Goal: Answer question/provide support: Share knowledge or assist other users

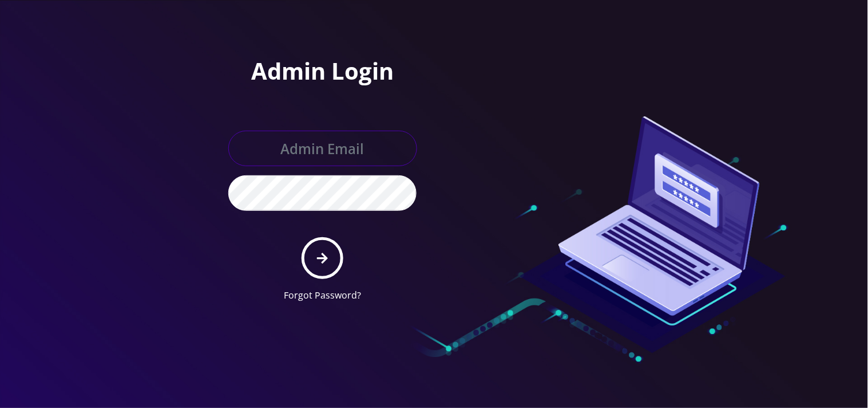
type input "[EMAIL_ADDRESS][DOMAIN_NAME]"
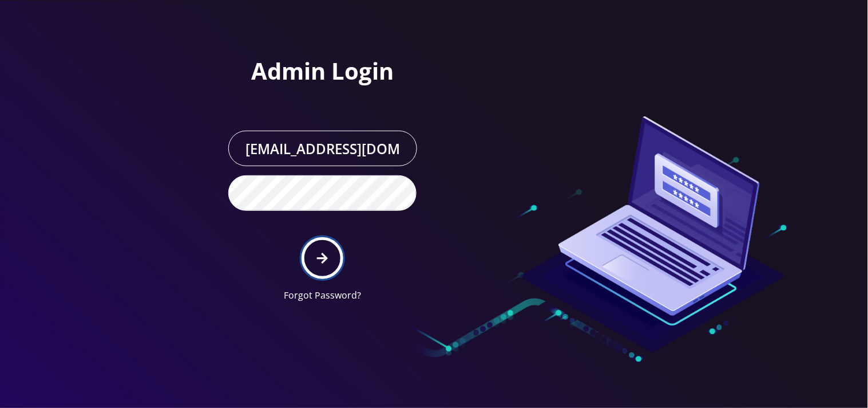
click at [323, 250] on button "submit" at bounding box center [323, 258] width 42 height 42
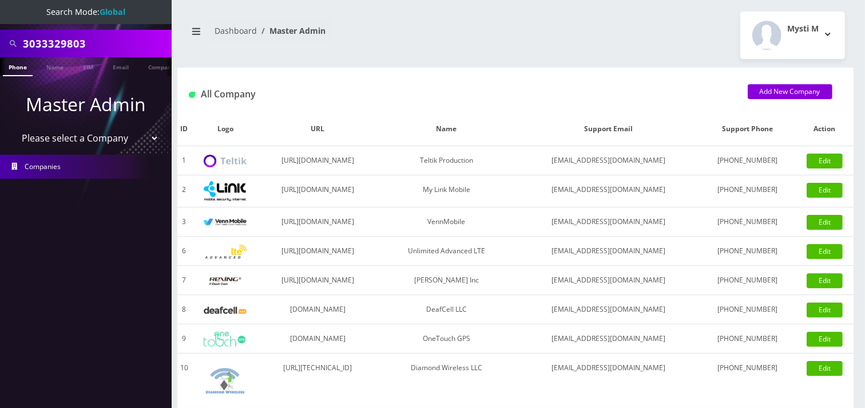
scroll to position [0, 6]
click at [117, 46] on input "3033329803" at bounding box center [96, 44] width 146 height 22
click at [116, 46] on input "3033329803" at bounding box center [96, 44] width 146 height 22
paste input "9296722395"
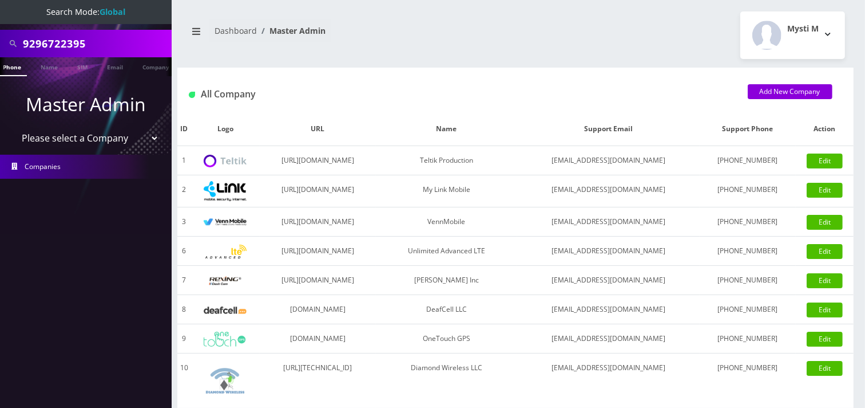
type input "9296722395"
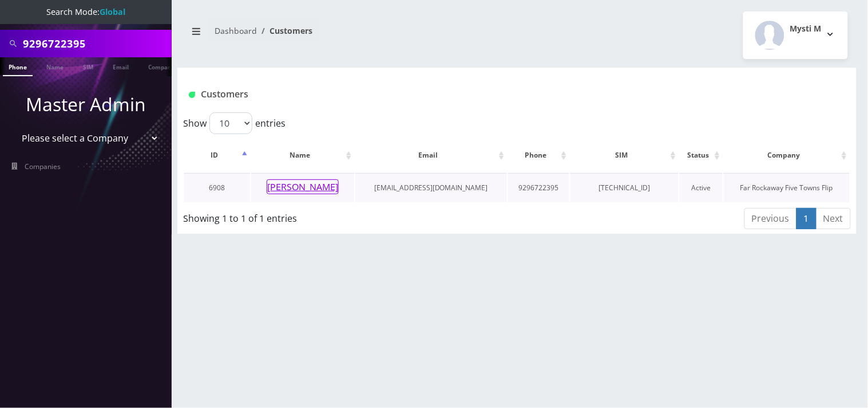
click at [281, 191] on button "[PERSON_NAME]" at bounding box center [303, 186] width 72 height 15
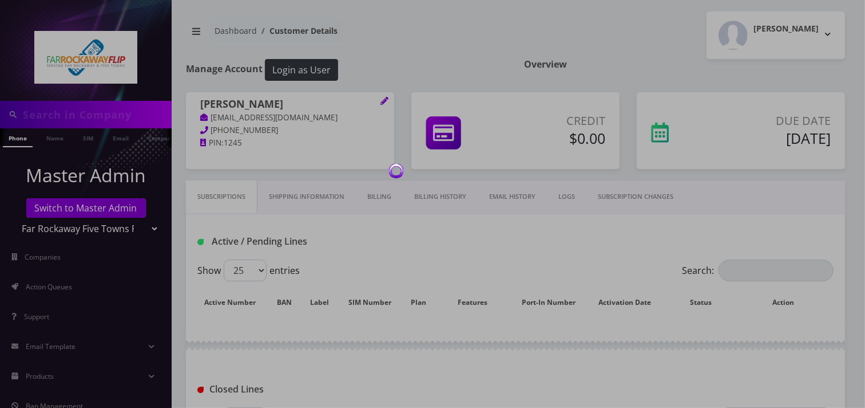
type input "9296722395"
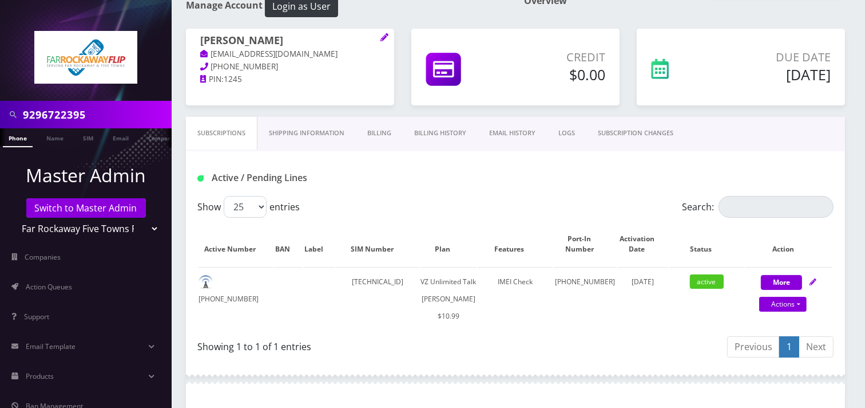
scroll to position [127, 0]
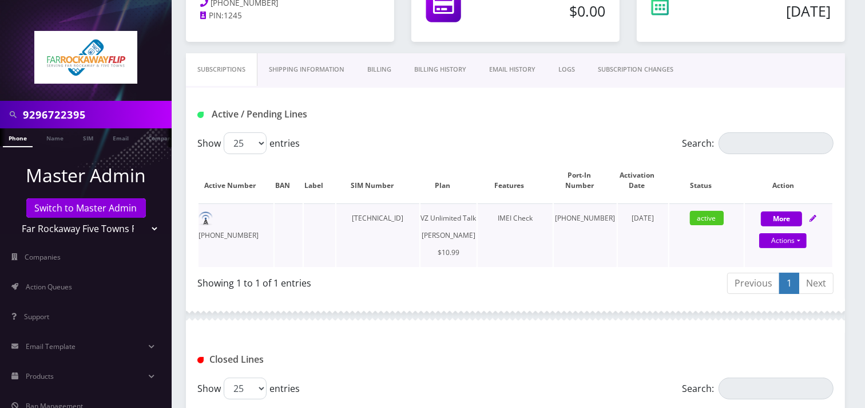
click at [409, 219] on td "[TECHNICAL_ID]" at bounding box center [378, 235] width 82 height 64
drag, startPoint x: 400, startPoint y: 215, endPoint x: 438, endPoint y: 210, distance: 39.3
click at [419, 210] on td "[TECHNICAL_ID]" at bounding box center [378, 235] width 82 height 64
copy td "13094749"
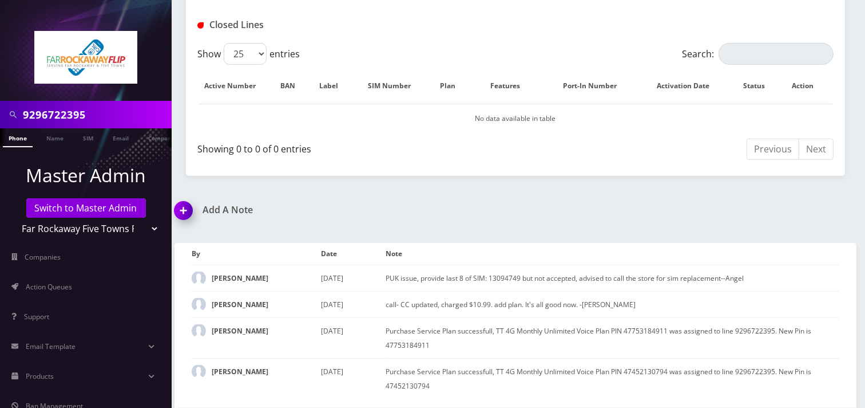
scroll to position [476, 0]
click at [181, 214] on img at bounding box center [186, 214] width 34 height 34
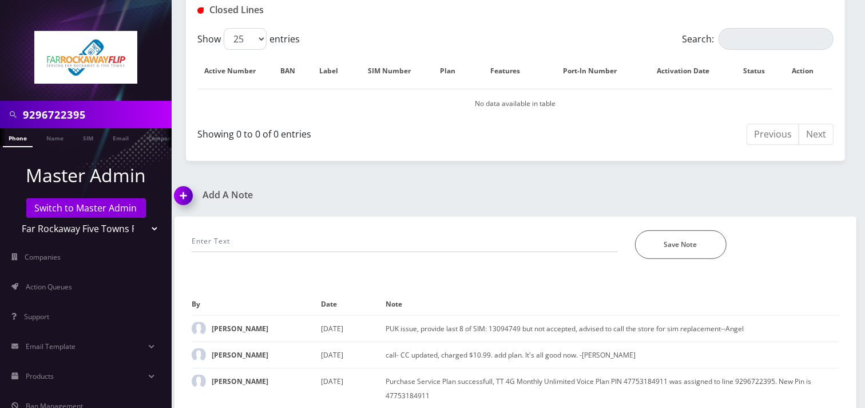
scroll to position [541, 0]
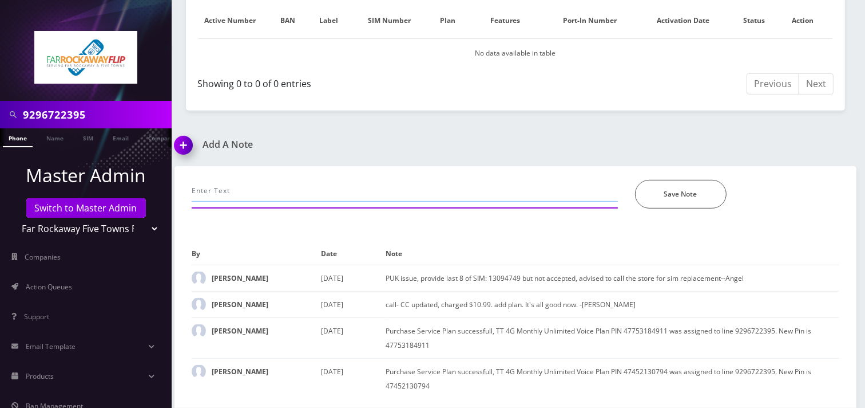
click at [207, 193] on input "text" at bounding box center [405, 191] width 426 height 22
type input "call-PUK SIM which is the last 8 digits but still not working. Refer to the sto…"
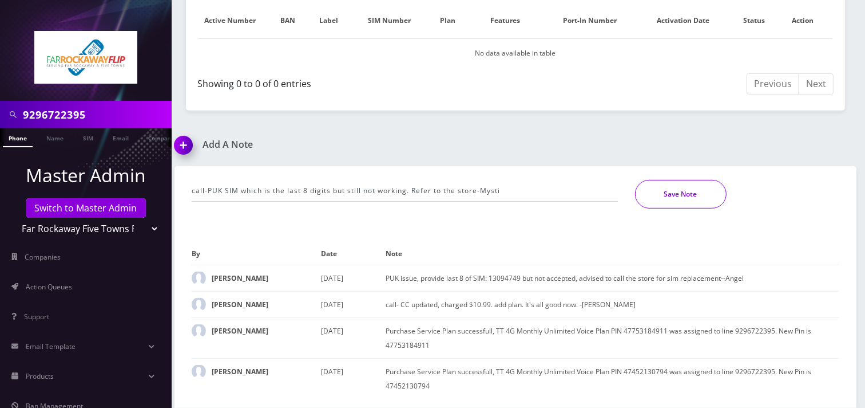
drag, startPoint x: 687, startPoint y: 191, endPoint x: 685, endPoint y: 183, distance: 8.0
click at [687, 190] on button "Save Note" at bounding box center [681, 194] width 92 height 29
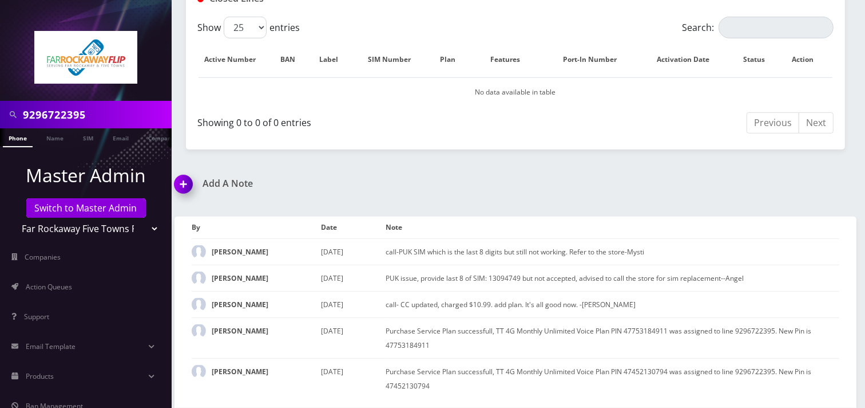
scroll to position [502, 0]
